Goal: Obtain resource: Download file/media

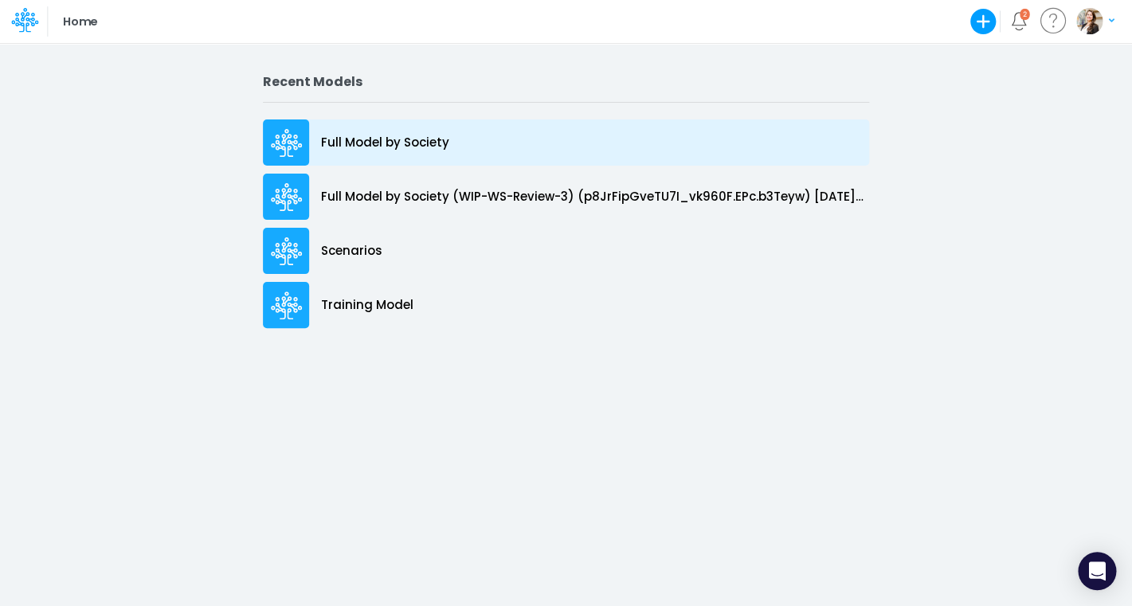
click at [337, 154] on div "Full Model by Society" at bounding box center [566, 143] width 606 height 46
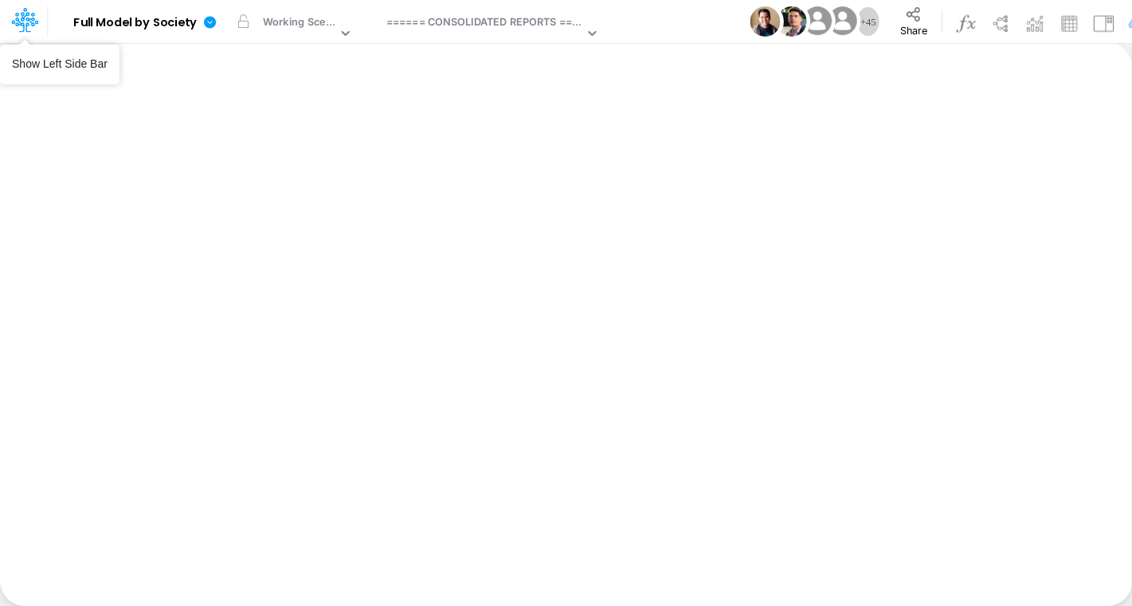
click at [25, 24] on icon at bounding box center [24, 19] width 27 height 27
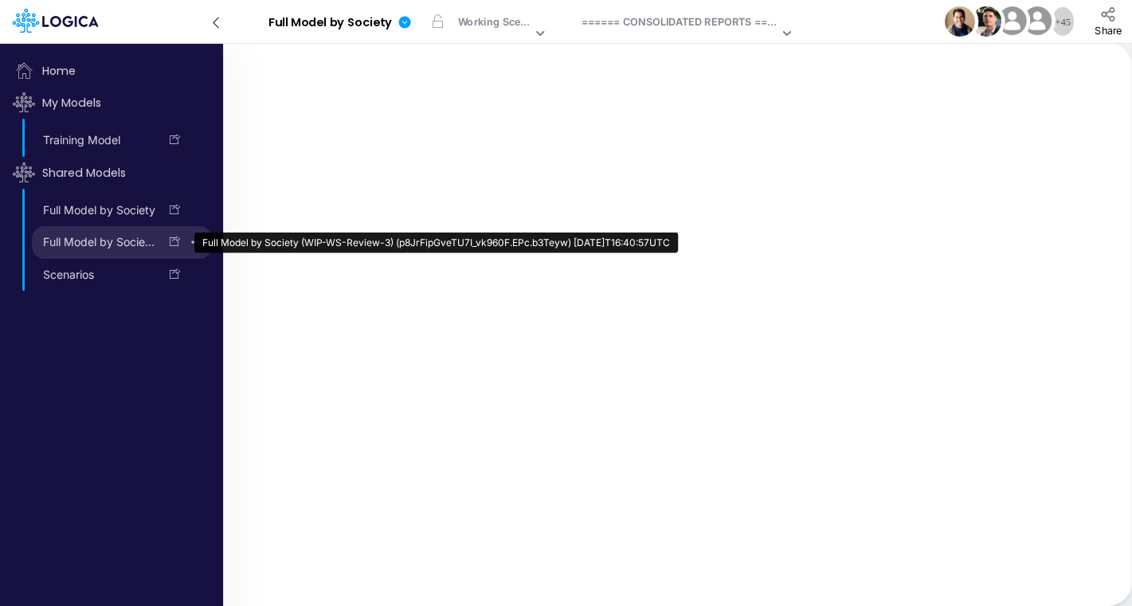
click at [68, 250] on link "Full Model by Society (WIP-WS-Review-3) (p8JrFipGveTU7I_vk960F.EPc.b3Teyw) [DAT…" at bounding box center [95, 243] width 127 height 26
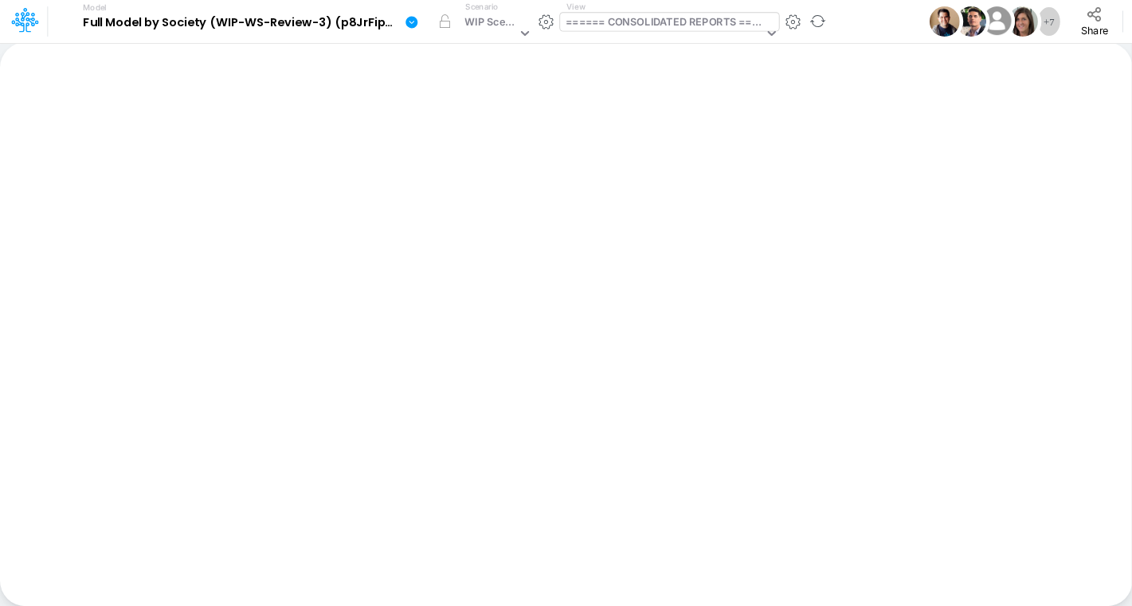
click at [610, 25] on div "====== CONSOLIDATED REPORTS ======" at bounding box center [665, 23] width 198 height 18
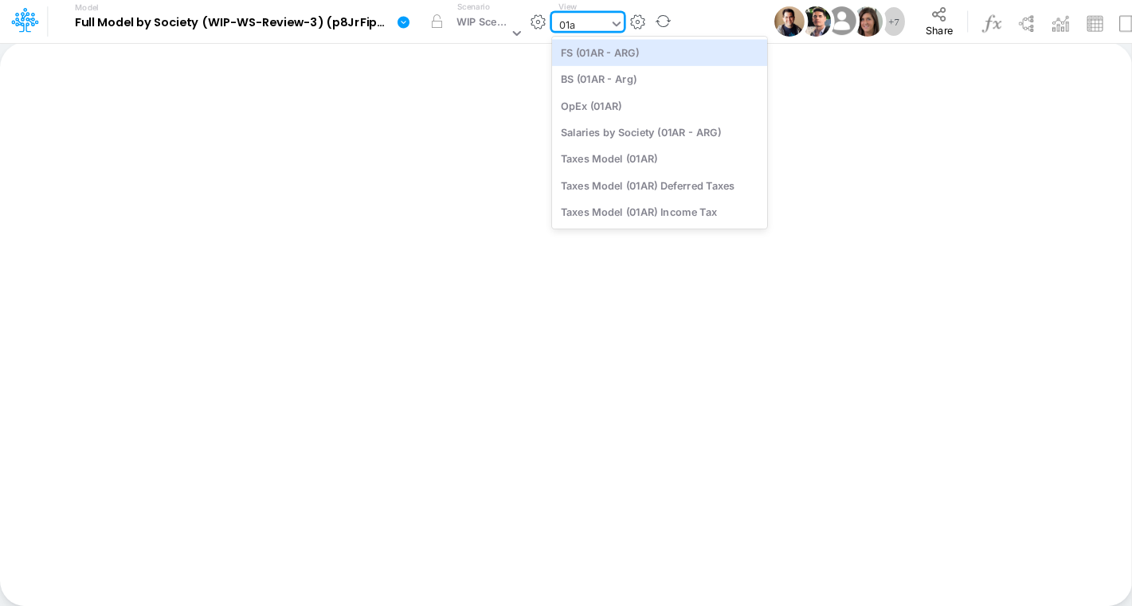
type input "01ar"
click at [628, 52] on div "FS (01AR - ARG)" at bounding box center [659, 52] width 215 height 26
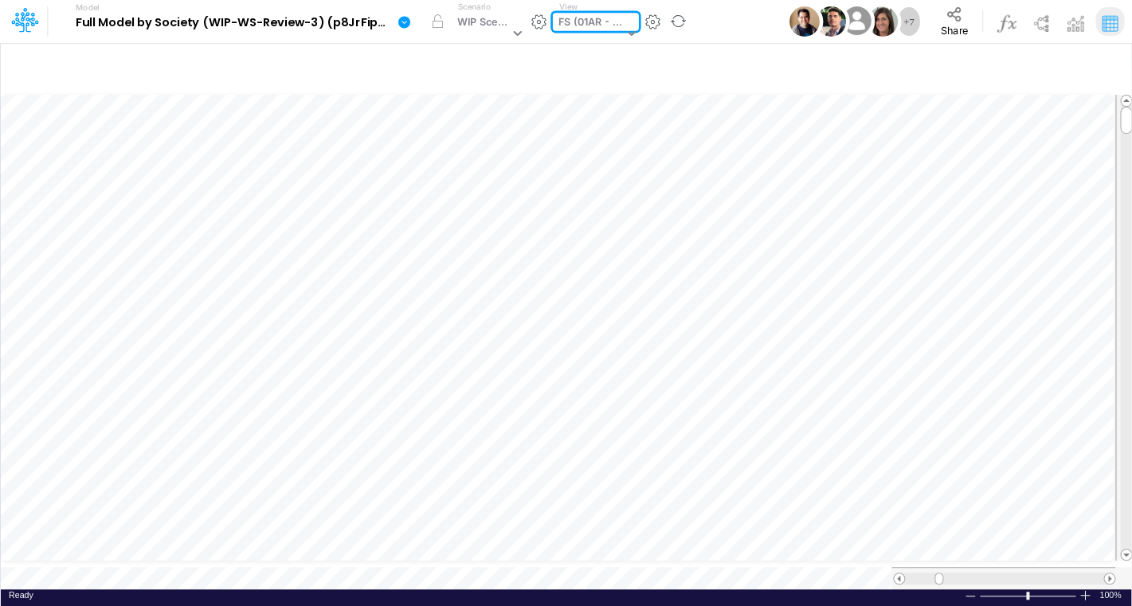
click at [406, 24] on icon at bounding box center [404, 22] width 12 height 12
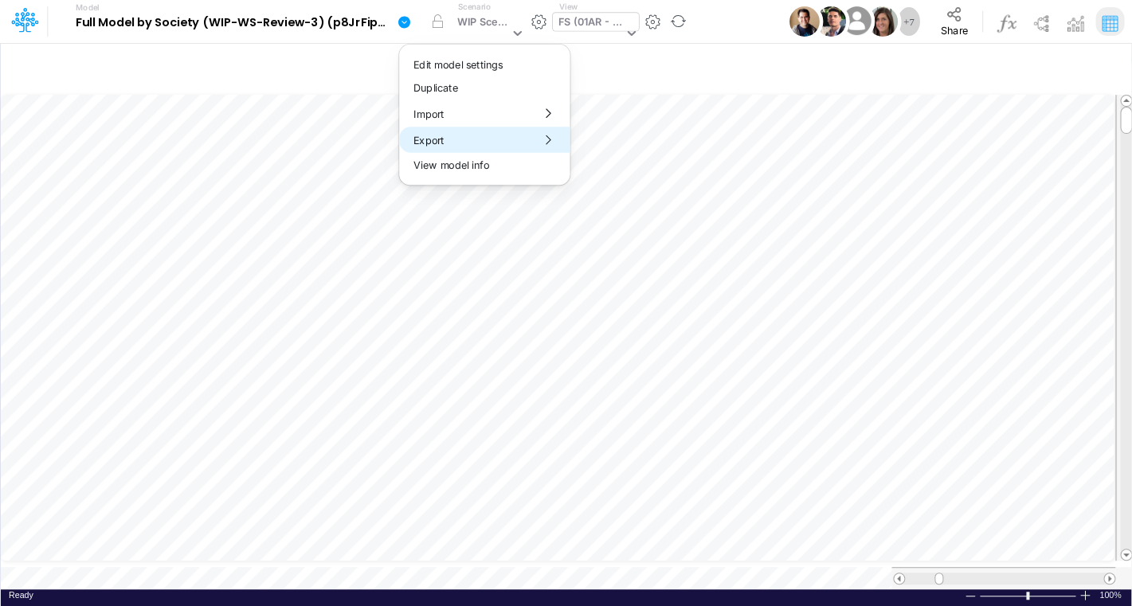
click at [425, 139] on button "Export" at bounding box center [484, 140] width 171 height 26
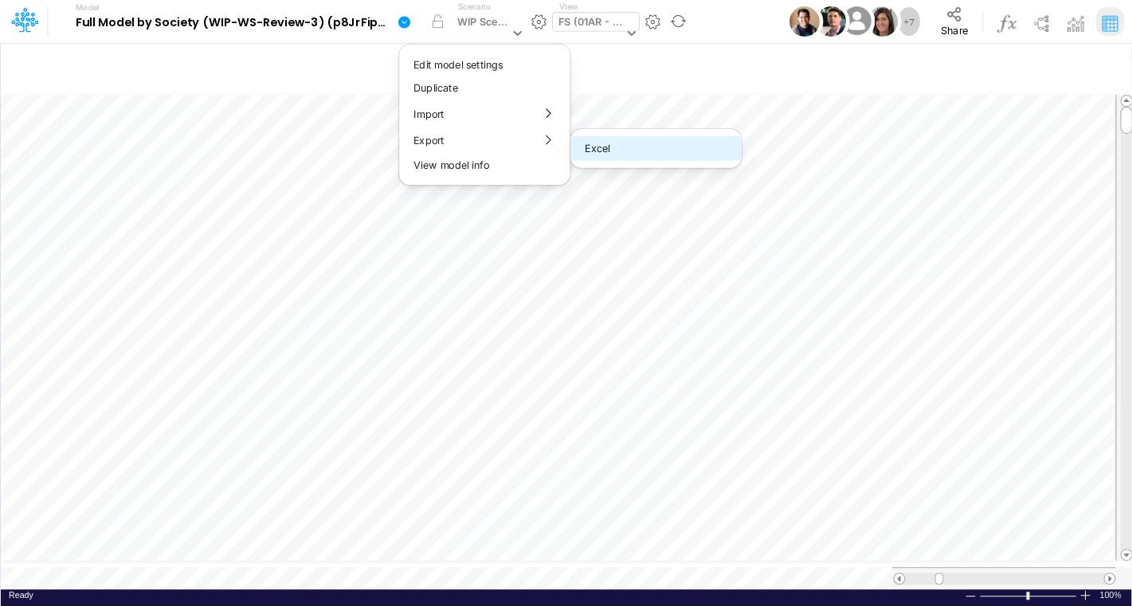
click at [615, 155] on button "Excel" at bounding box center [656, 148] width 171 height 25
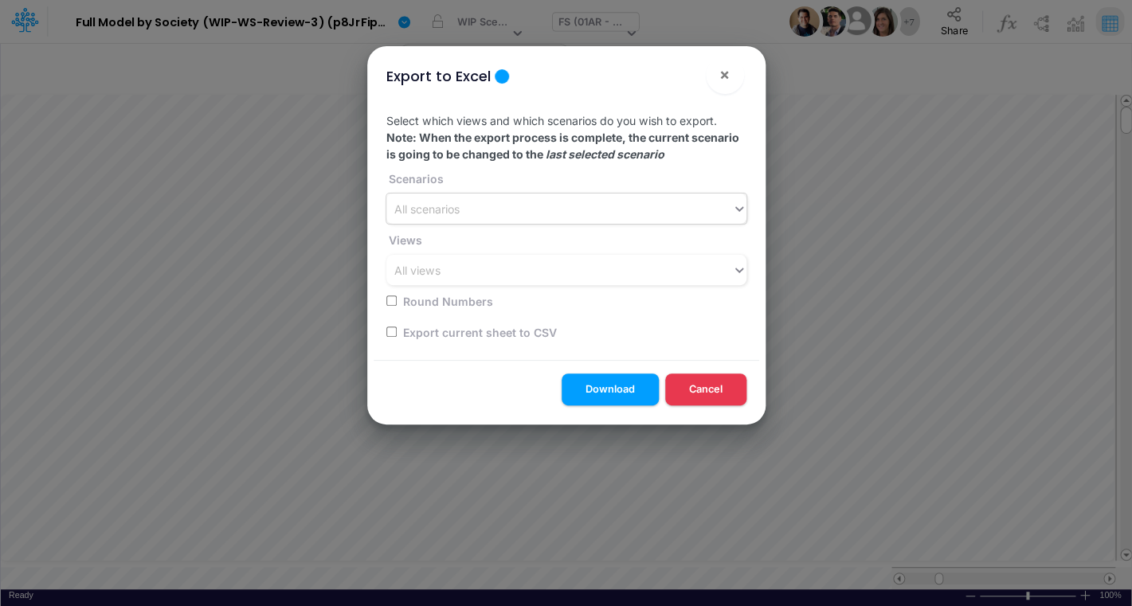
click at [507, 211] on div "All scenarios" at bounding box center [560, 209] width 346 height 26
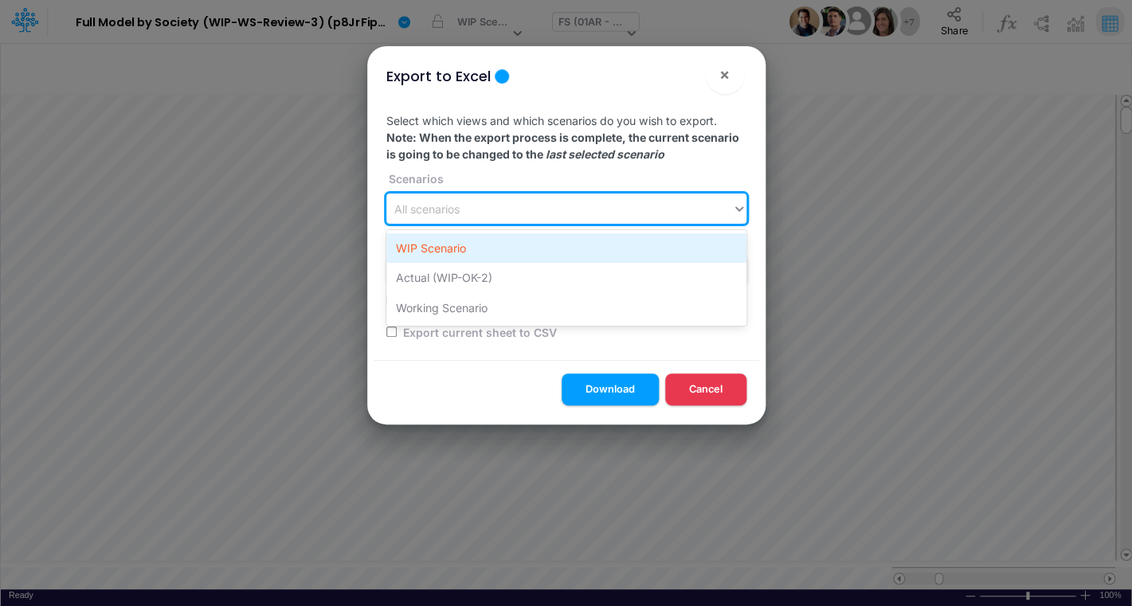
click at [500, 247] on div "WIP Scenario" at bounding box center [567, 248] width 360 height 29
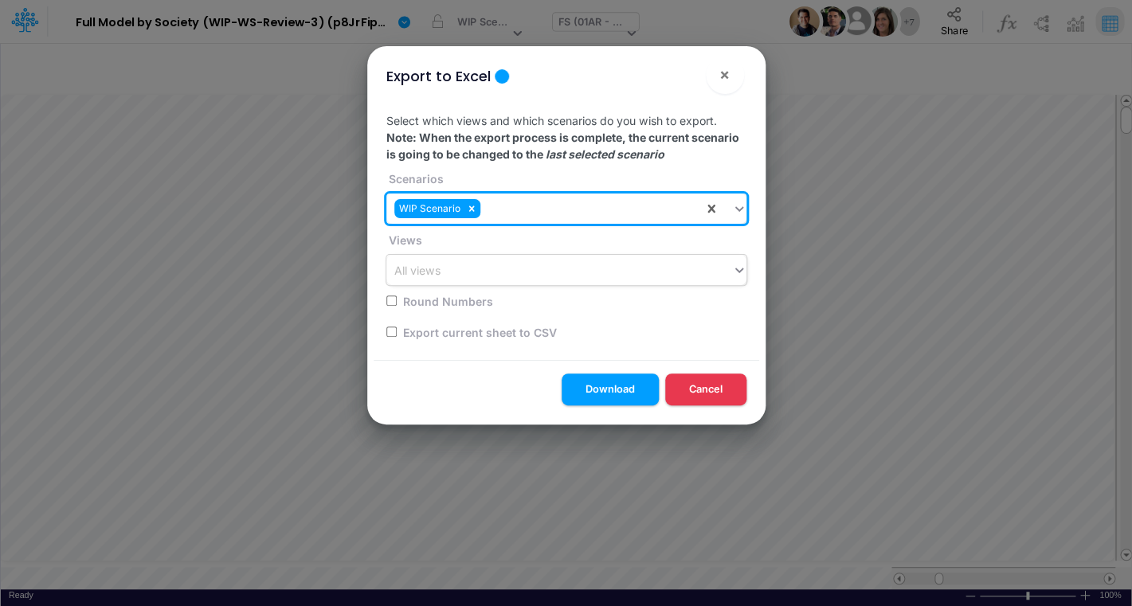
click at [402, 283] on div "All views" at bounding box center [560, 270] width 346 height 26
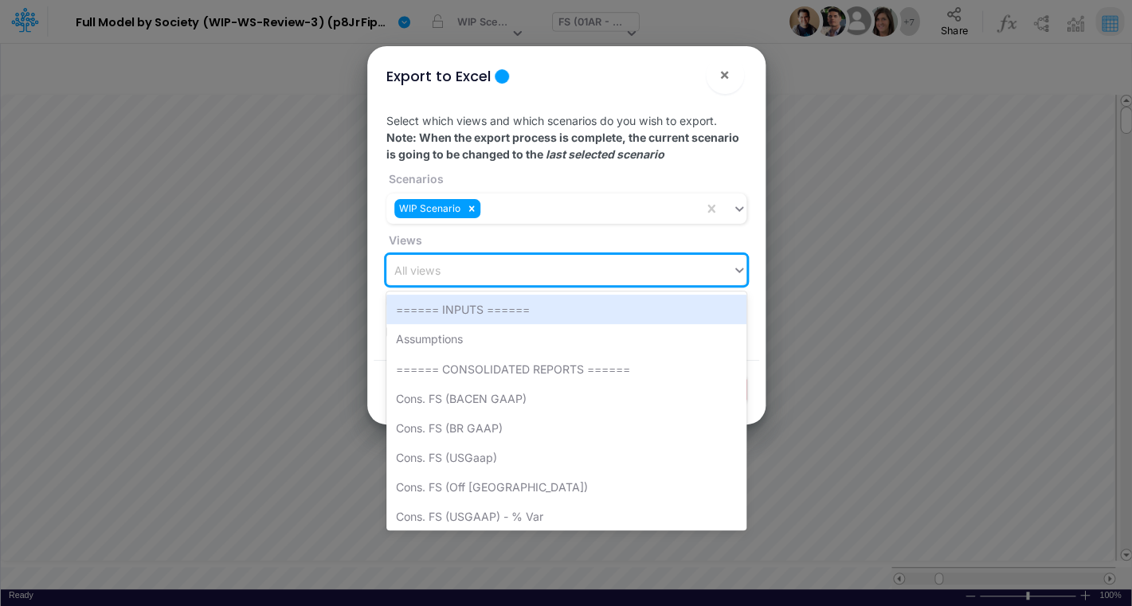
click at [402, 283] on div "All views" at bounding box center [560, 270] width 346 height 26
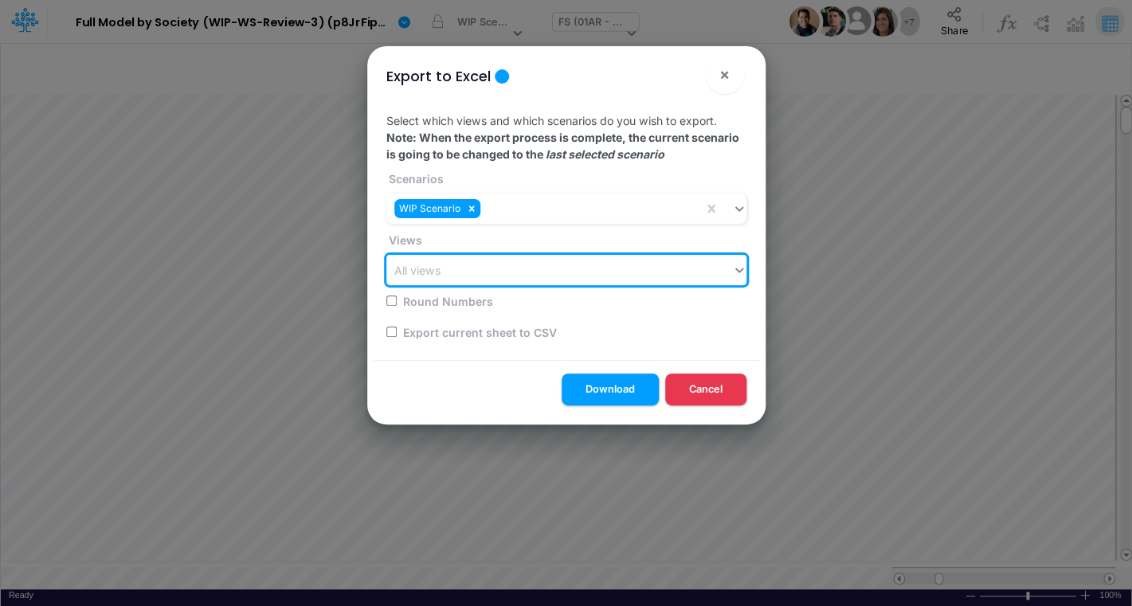
click at [393, 339] on div "Export current sheet to CSV" at bounding box center [562, 331] width 351 height 31
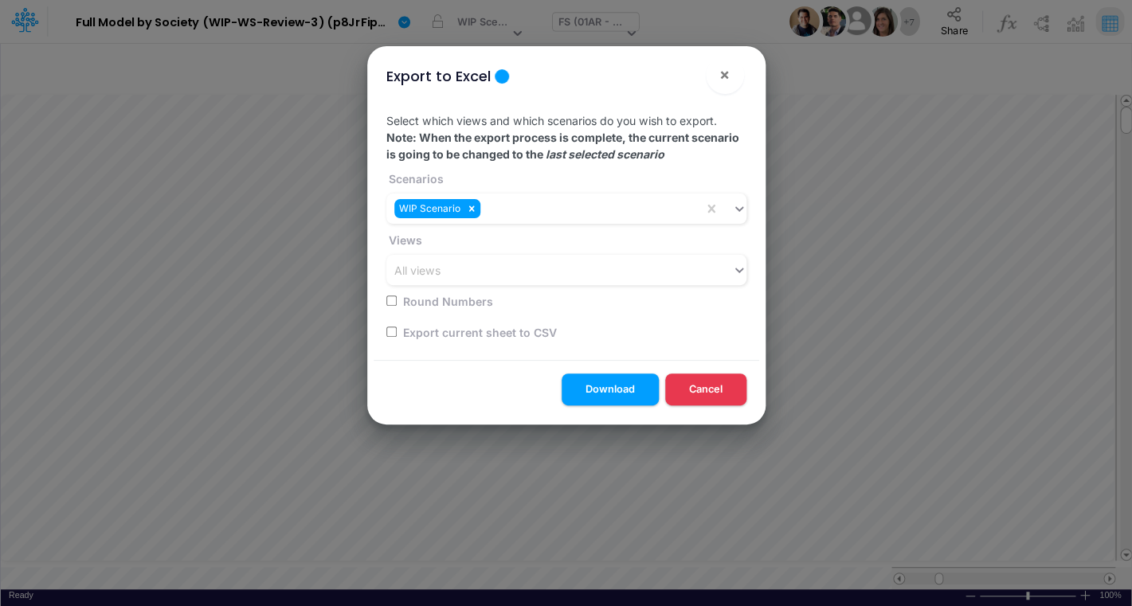
click at [391, 336] on input "checkbox" at bounding box center [392, 332] width 10 height 10
checkbox input "true"
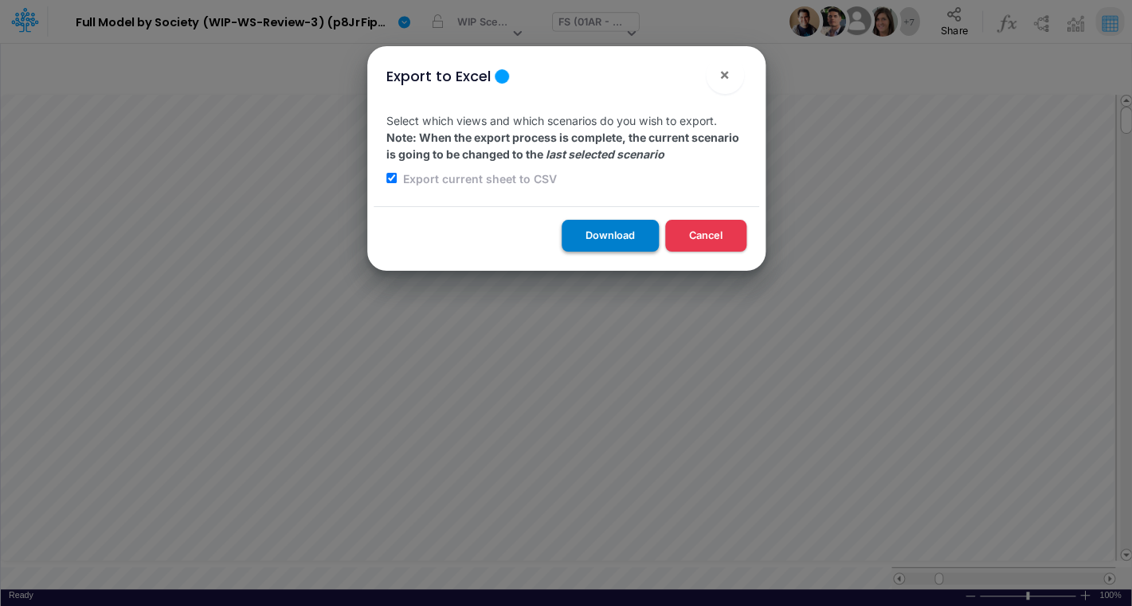
click at [630, 243] on button "Download" at bounding box center [610, 235] width 97 height 31
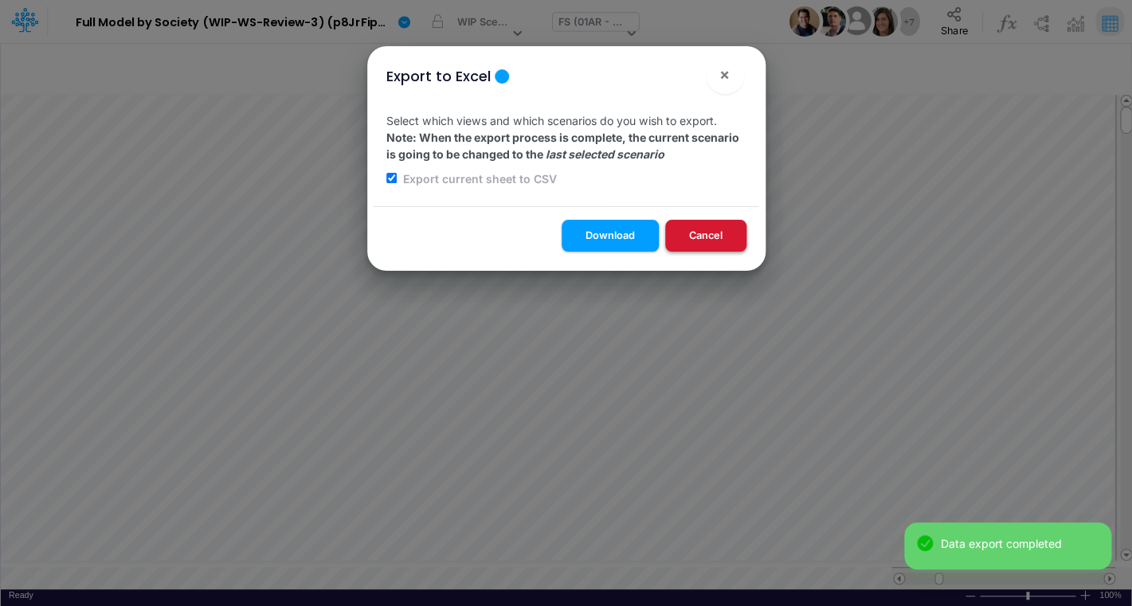
click at [698, 236] on button "Cancel" at bounding box center [705, 235] width 81 height 31
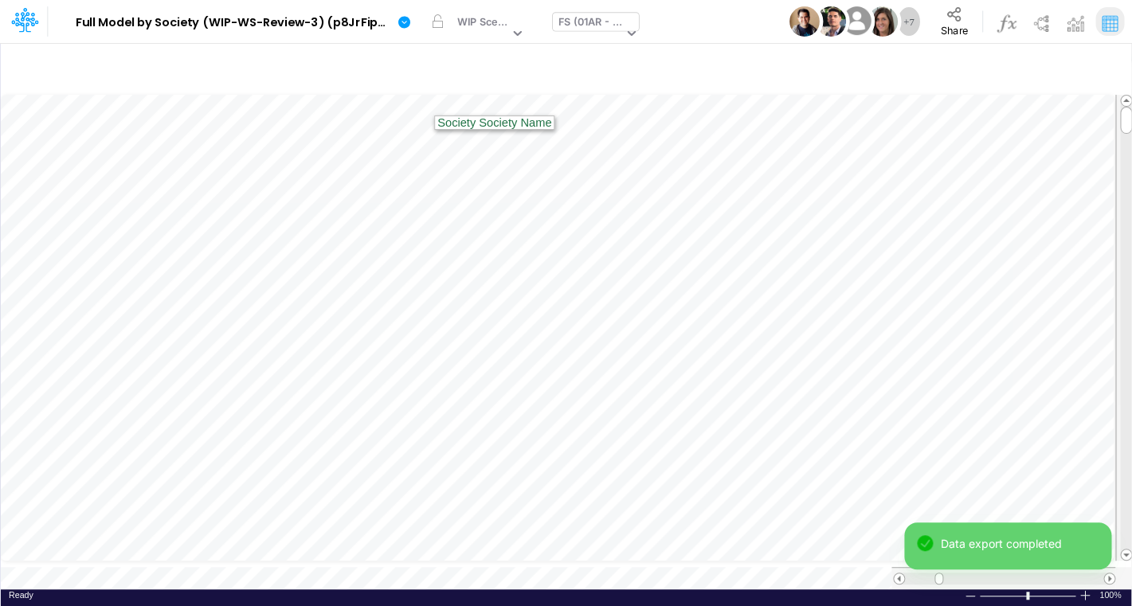
click at [571, 23] on div "FS (01AR - ARG)" at bounding box center [591, 23] width 65 height 18
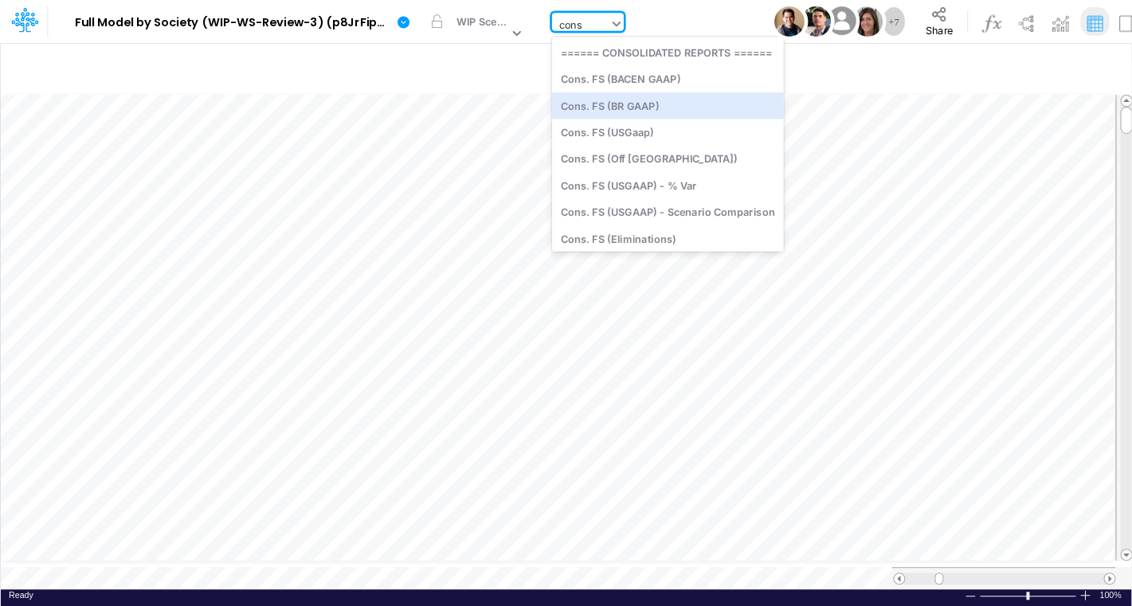
type input "cons"
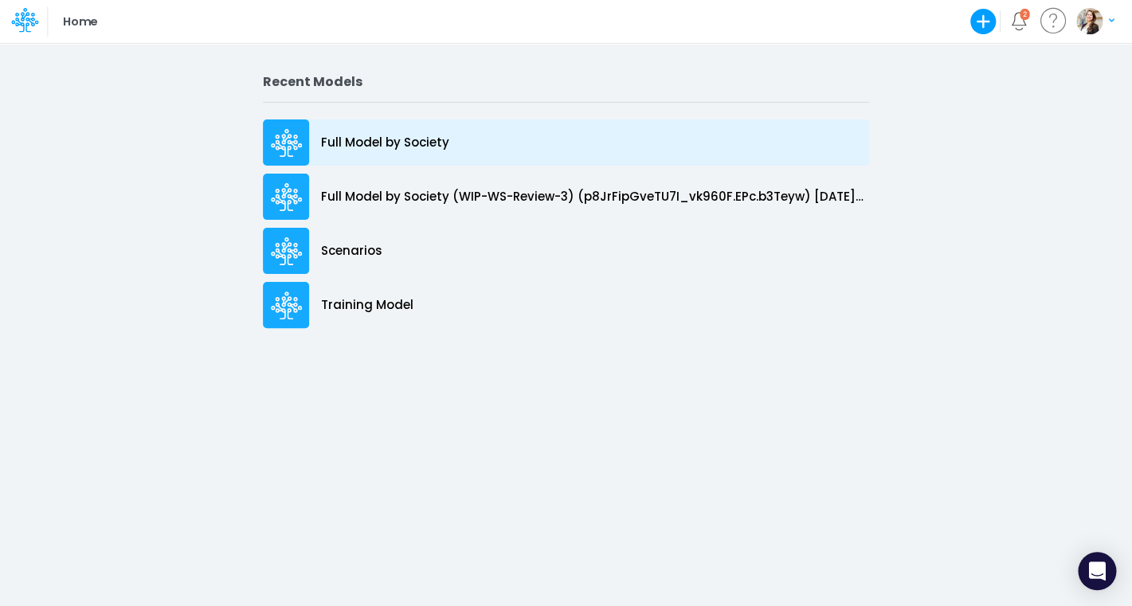
click at [339, 156] on div "Full Model by Society" at bounding box center [566, 143] width 606 height 46
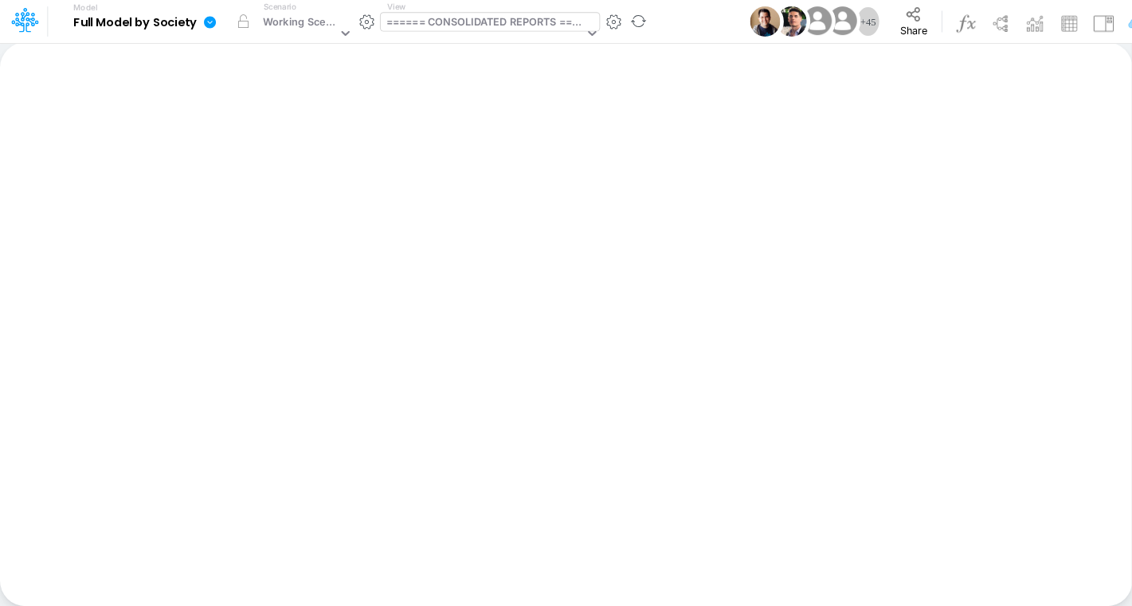
click at [489, 22] on div "====== CONSOLIDATED REPORTS ======" at bounding box center [486, 23] width 198 height 18
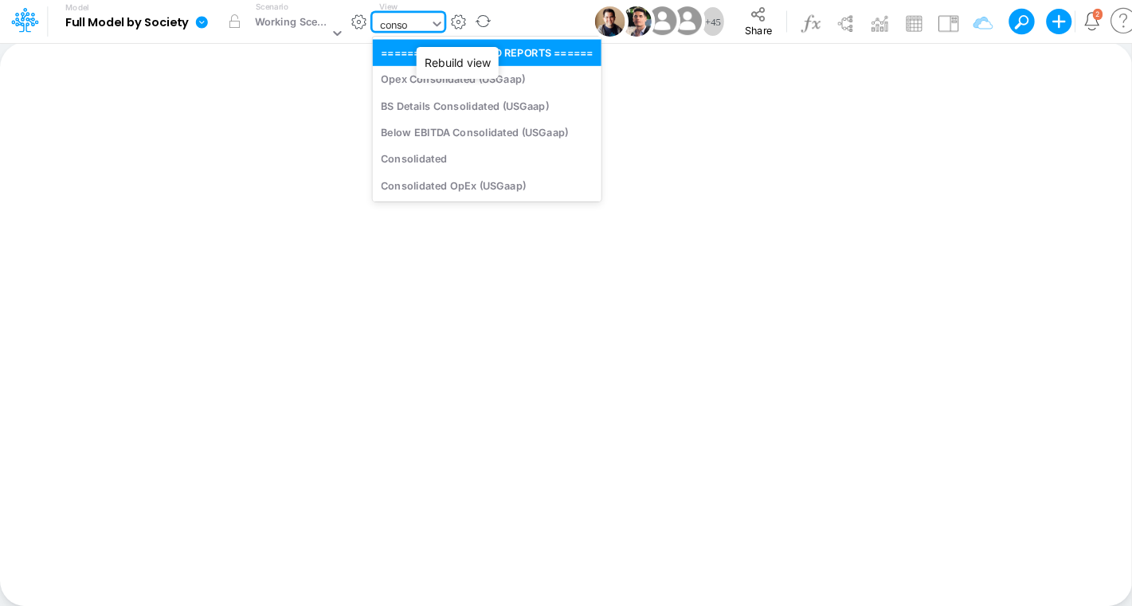
type input "cons"
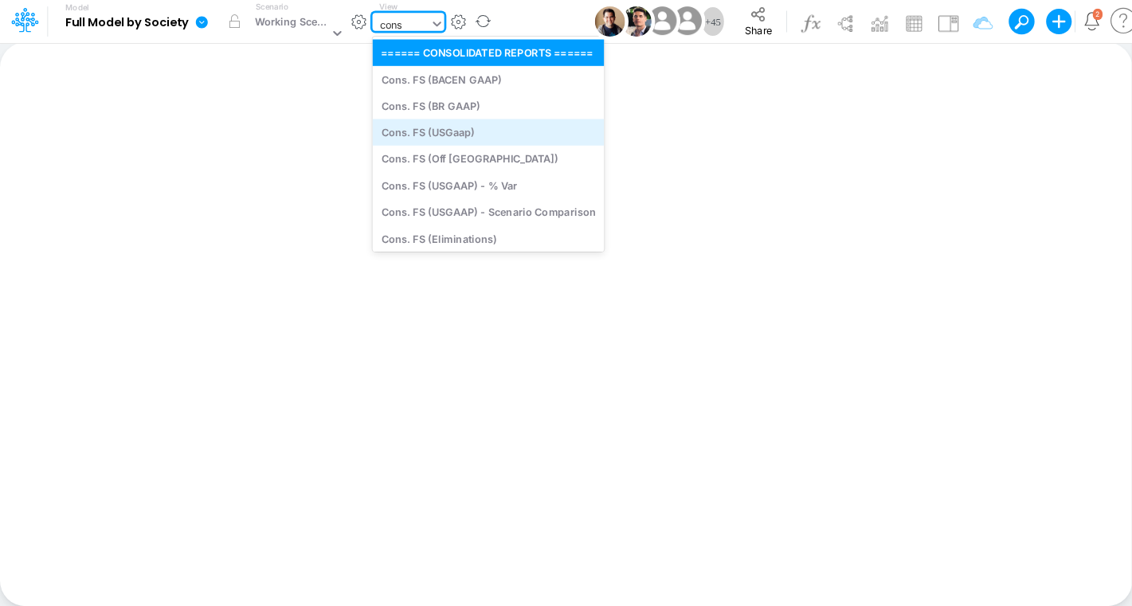
click at [468, 123] on div "Cons. FS (USGaap)" at bounding box center [488, 132] width 232 height 26
type input "Consolidated FS - USGAAP"
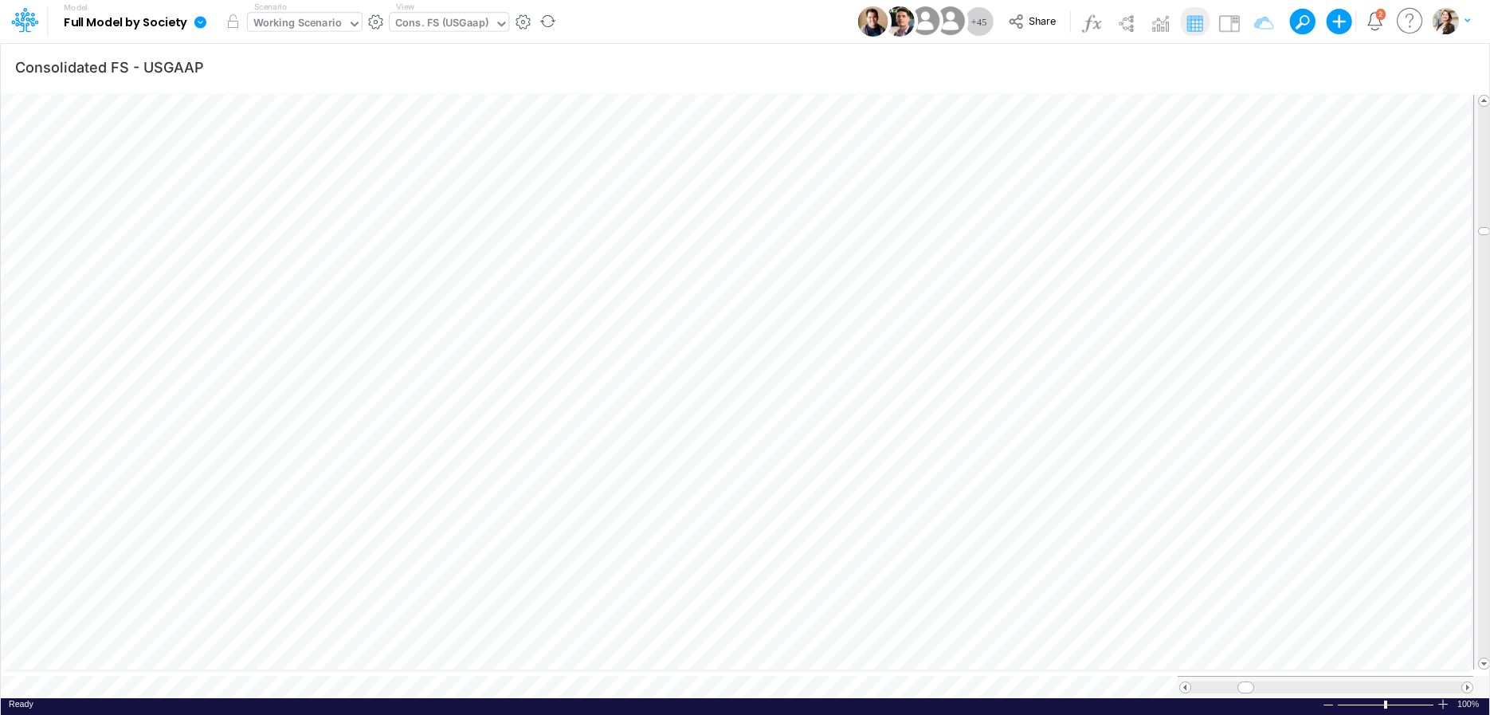
scroll to position [6, 52]
